Goal: Download file/media

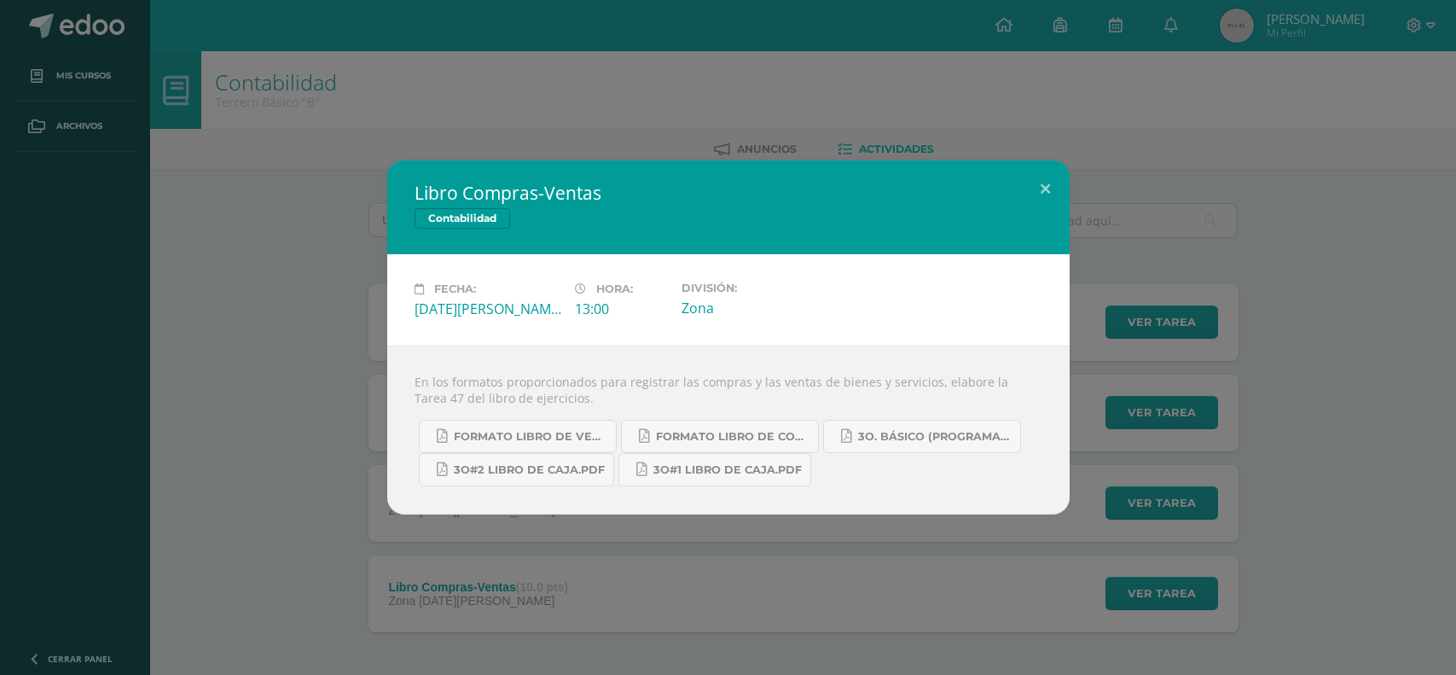
click at [1235, 283] on div "Libro Compras-Ventas Contabilidad Fecha: [DATE][PERSON_NAME] Hora: 13:00 Divisi…" at bounding box center [728, 337] width 1442 height 354
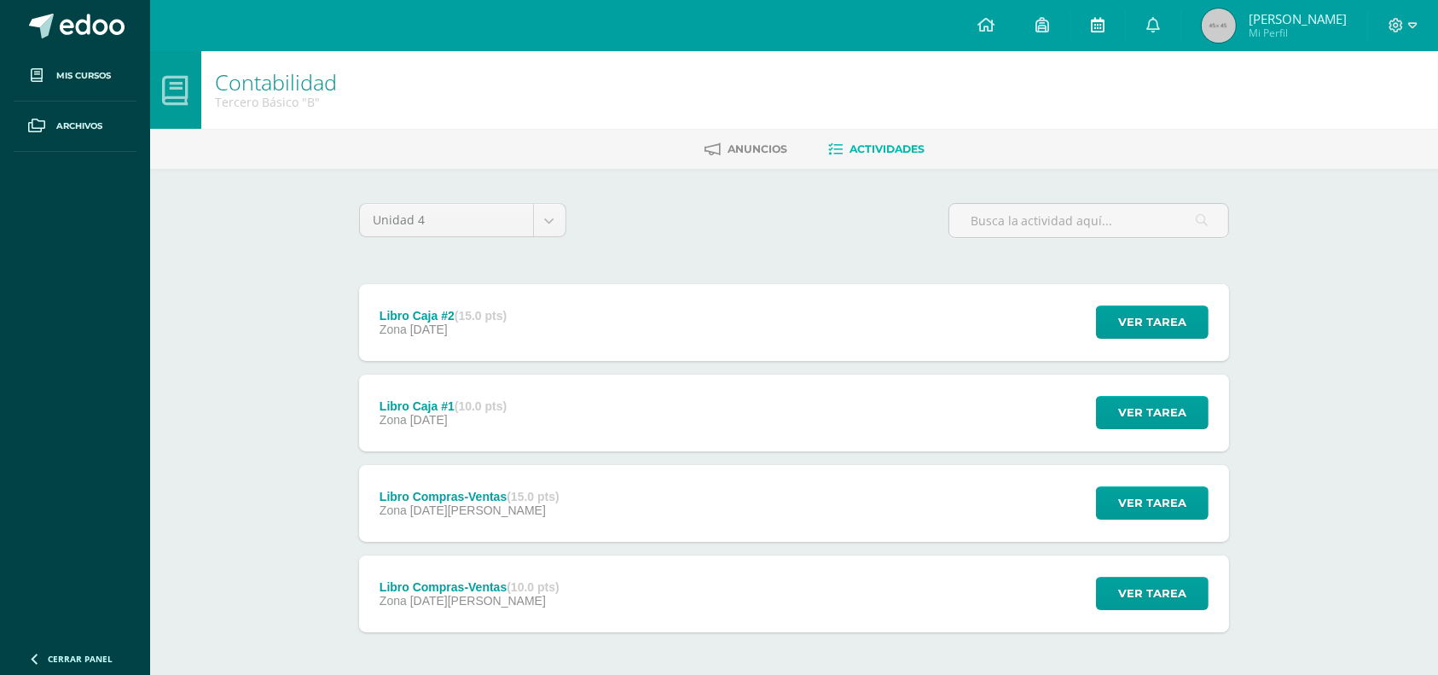
click at [1105, 27] on link at bounding box center [1098, 25] width 55 height 51
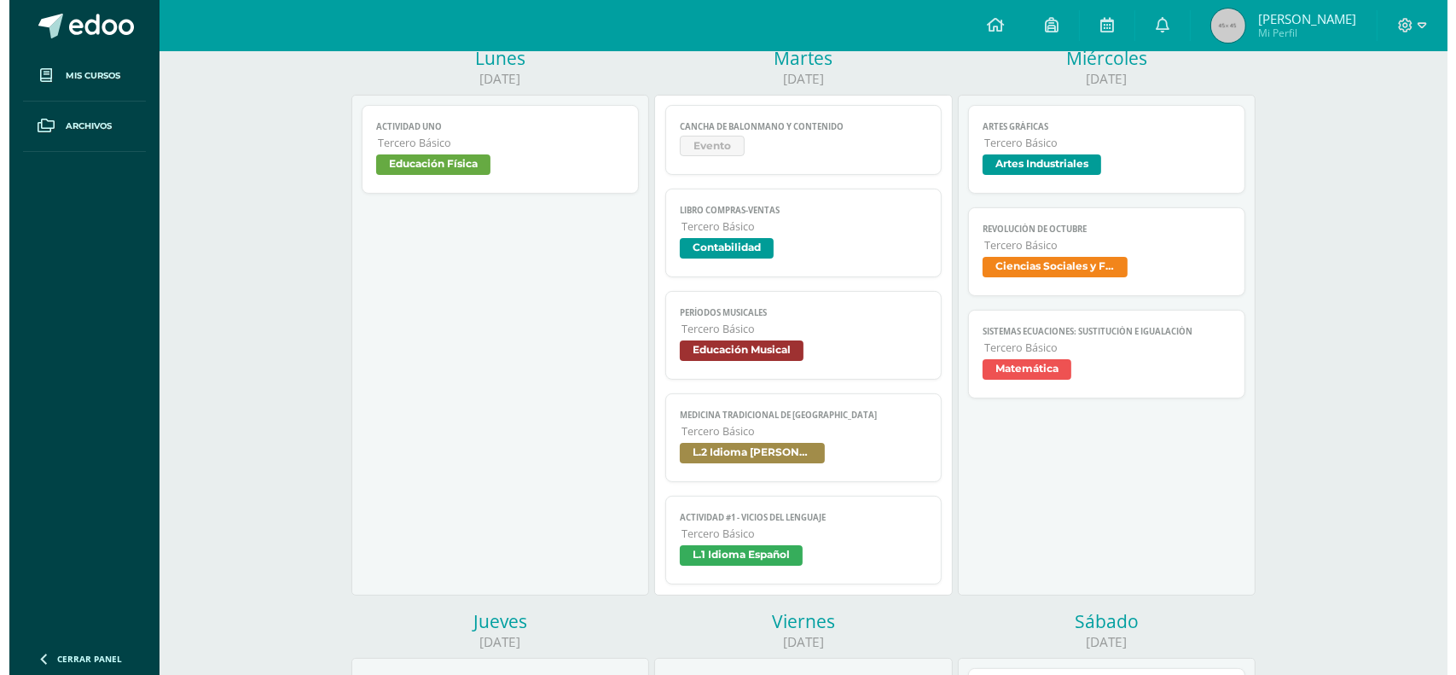
scroll to position [227, 0]
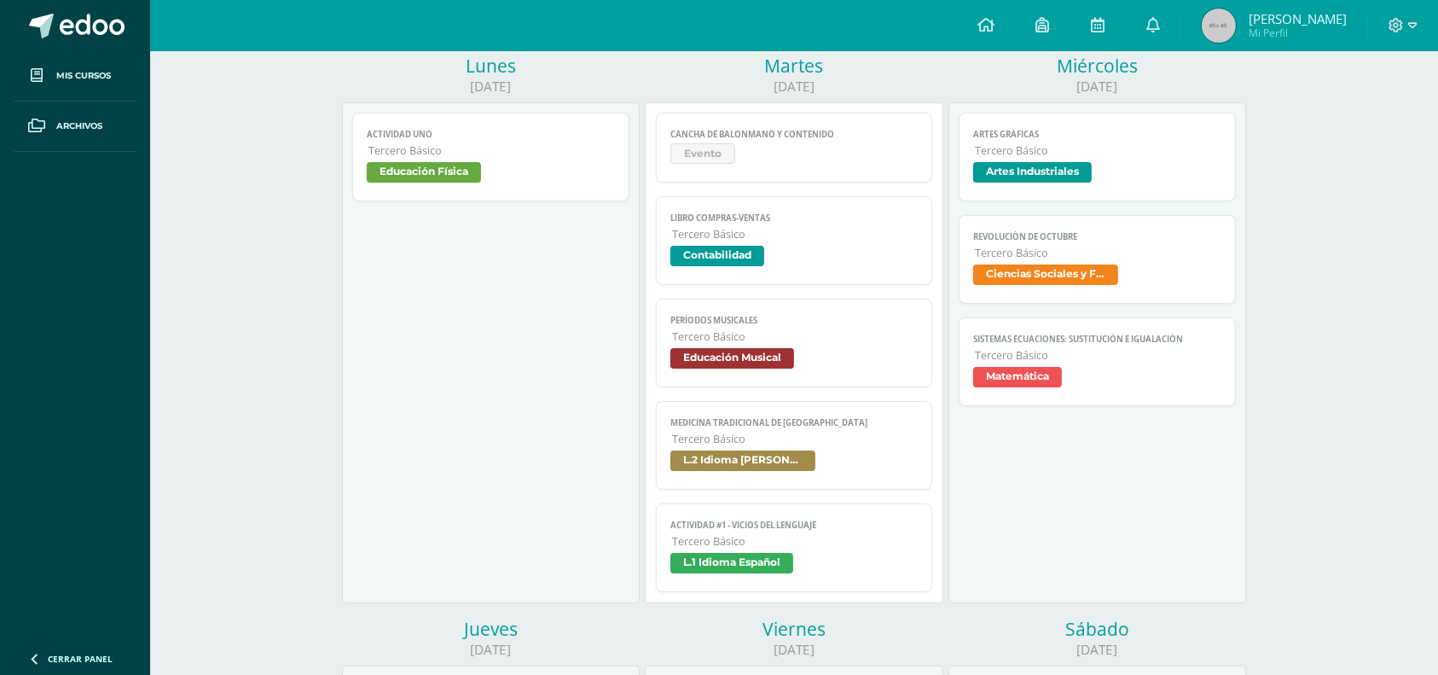
click at [717, 437] on span "Tercero Básico" at bounding box center [795, 439] width 247 height 15
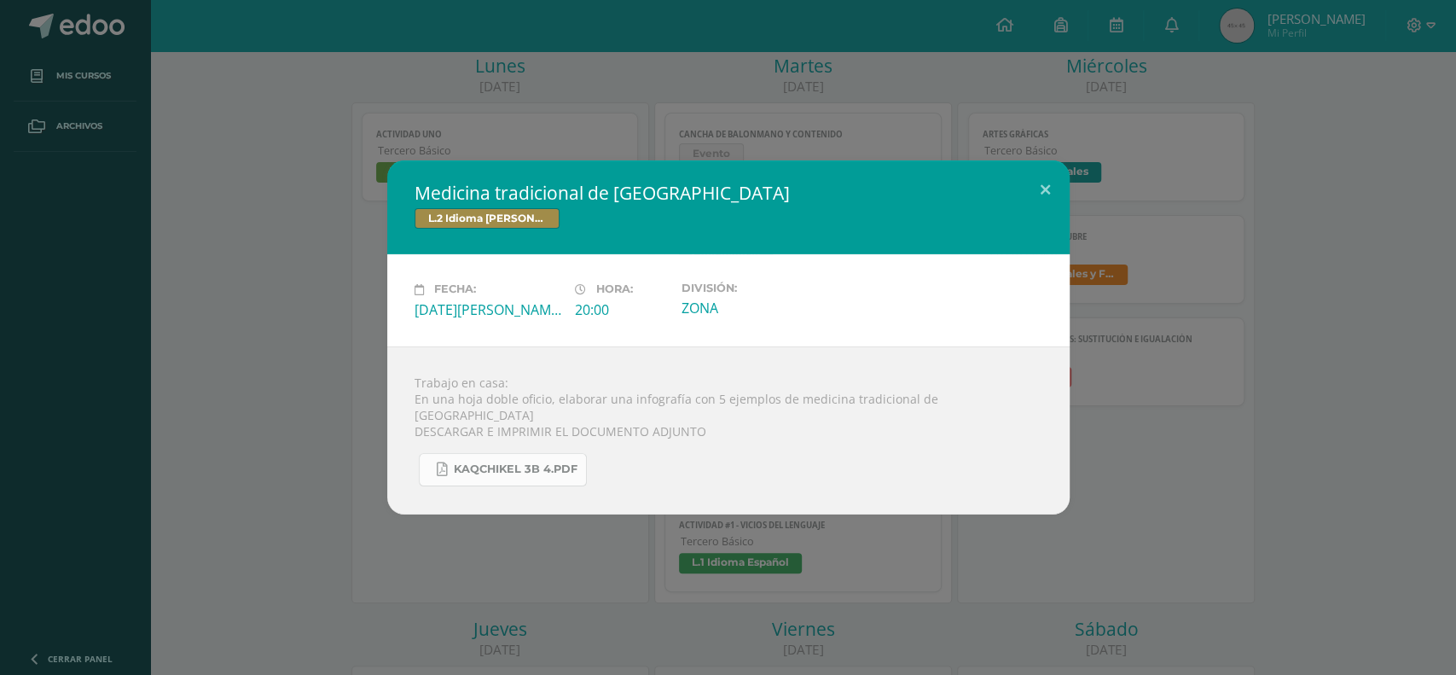
click at [541, 453] on link "KAQCHIKEL 3B 4.pdf" at bounding box center [503, 469] width 168 height 33
